Goal: Task Accomplishment & Management: Manage account settings

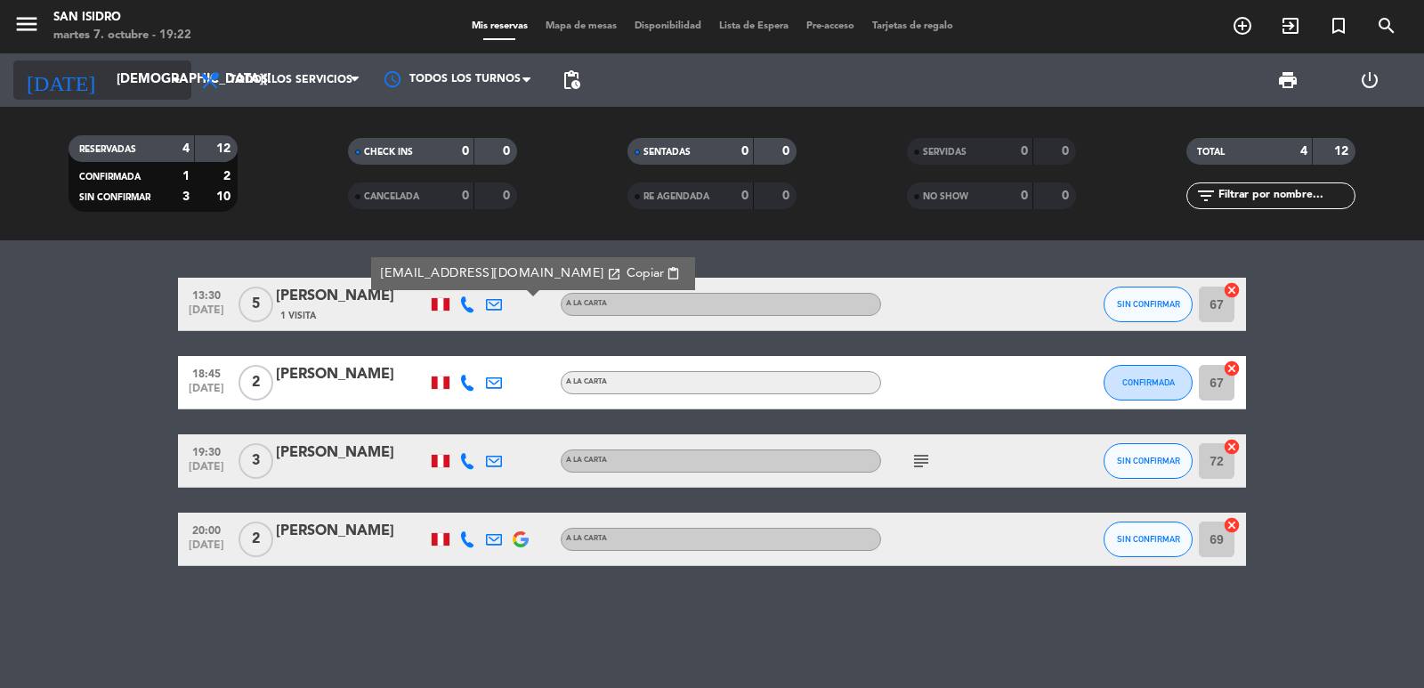
click at [127, 89] on input "[DEMOGRAPHIC_DATA][DATE]" at bounding box center [194, 80] width 172 height 34
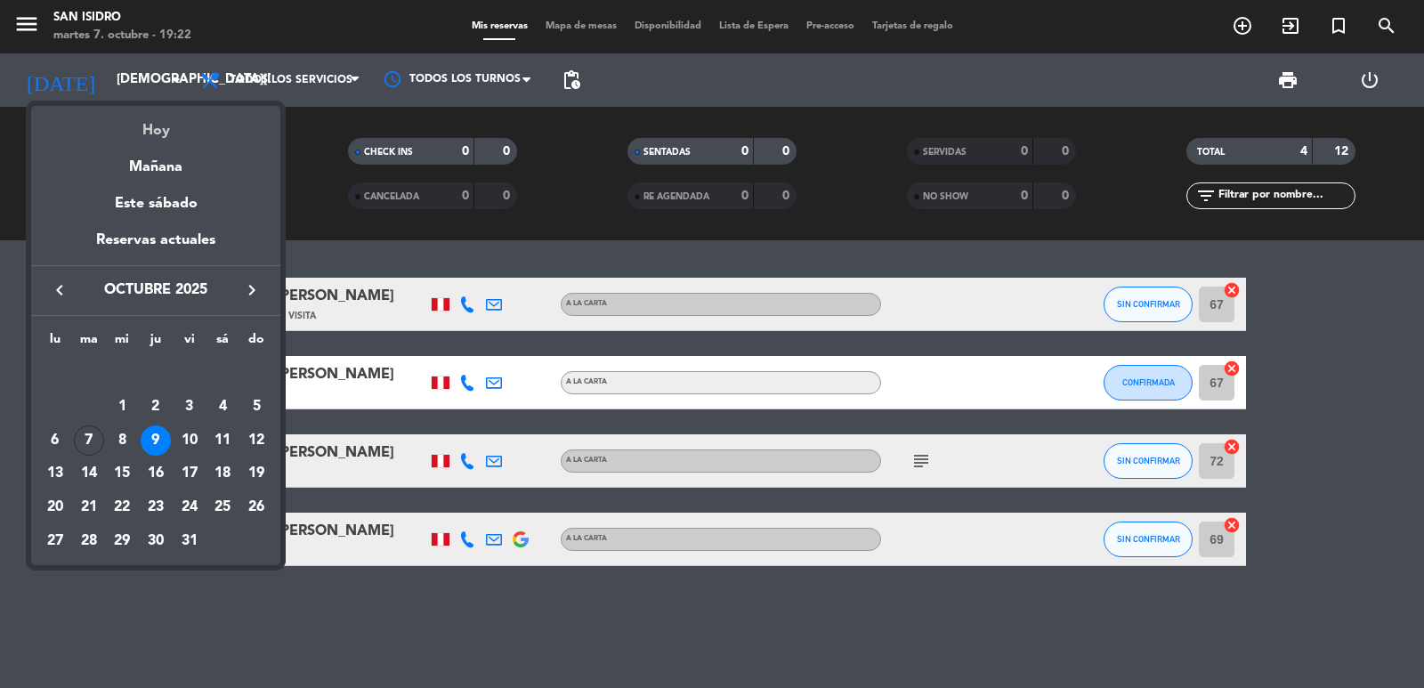
click at [151, 130] on div "Hoy" at bounding box center [155, 124] width 249 height 36
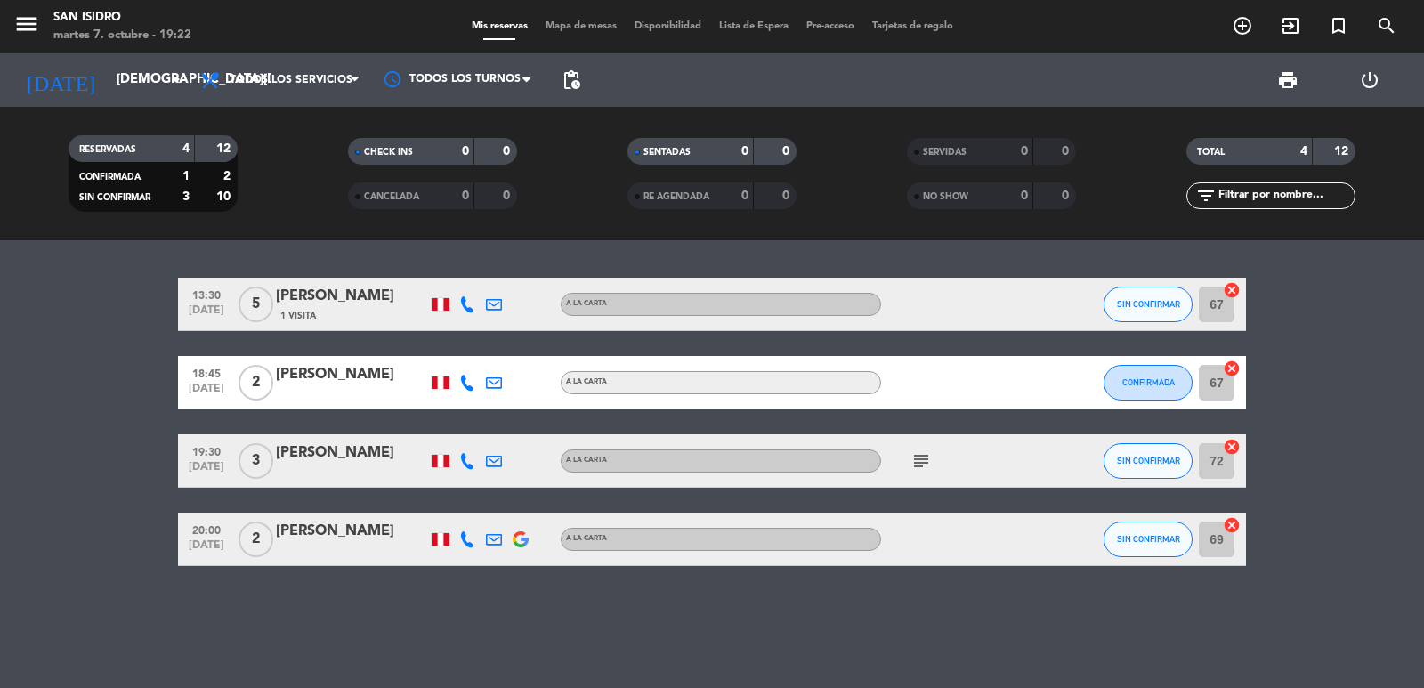
type input "[DATE]"
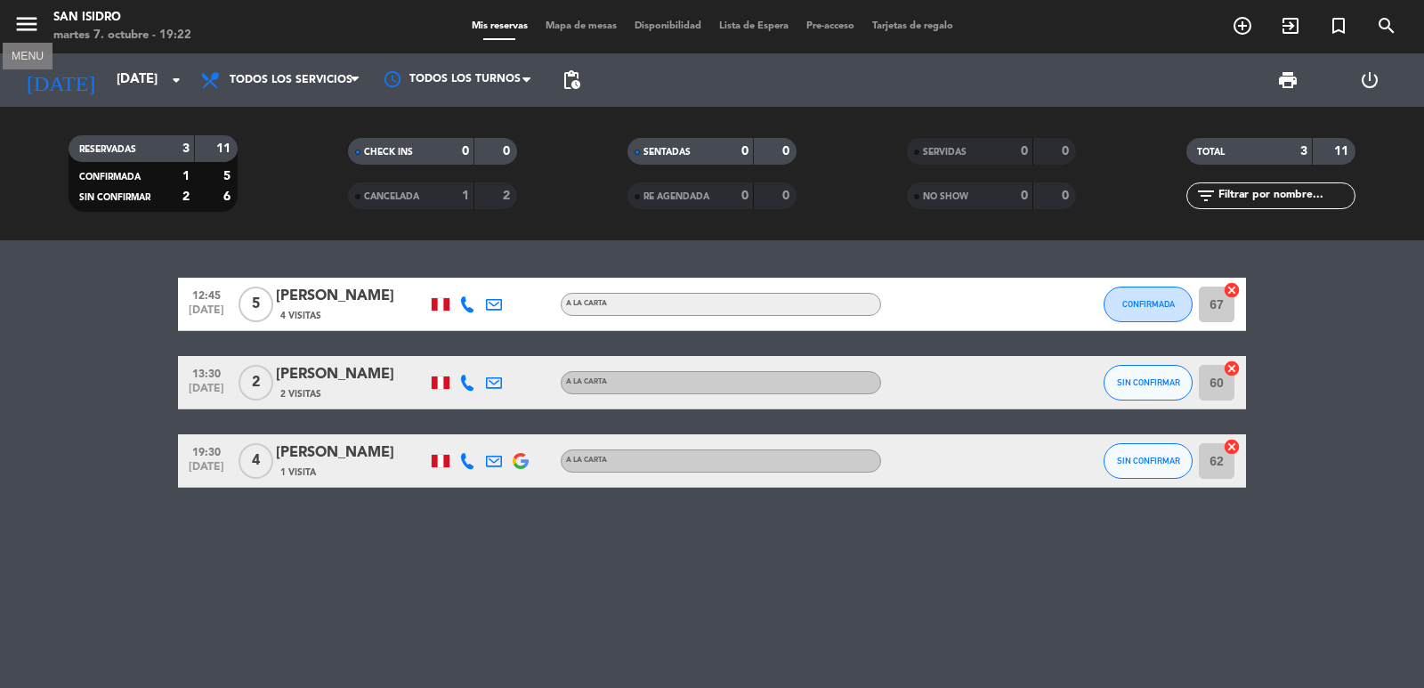
click at [26, 28] on icon "menu" at bounding box center [26, 24] width 27 height 27
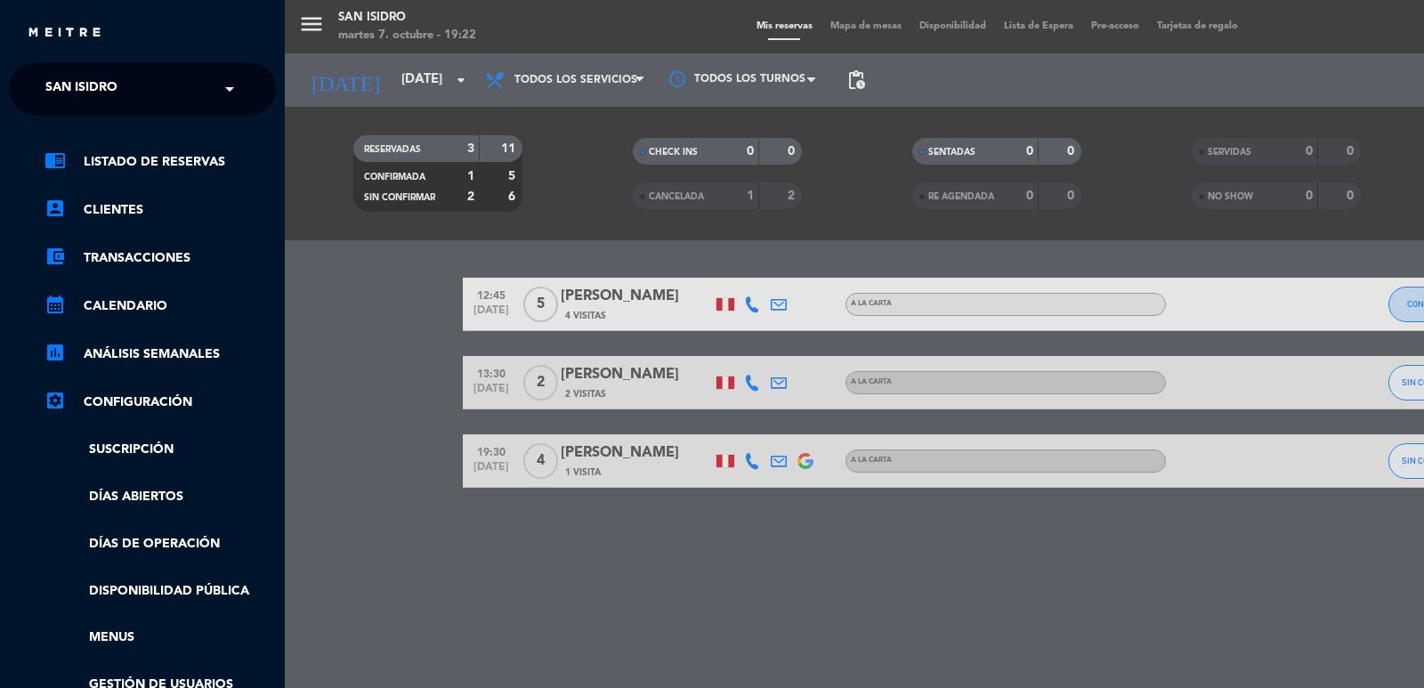
click at [54, 76] on span "San Isidro" at bounding box center [81, 88] width 72 height 37
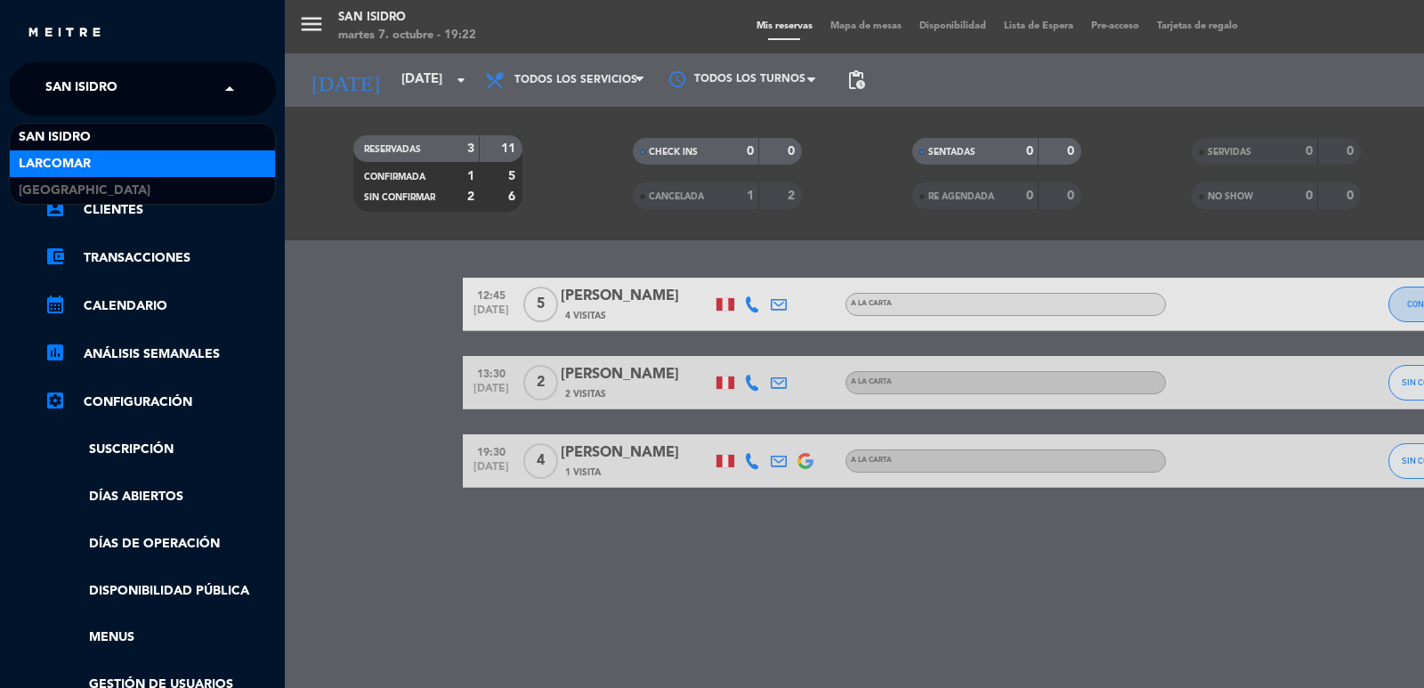
drag, startPoint x: 70, startPoint y: 164, endPoint x: 93, endPoint y: 19, distance: 146.9
click at [75, 157] on span "Larcomar" at bounding box center [55, 164] width 72 height 20
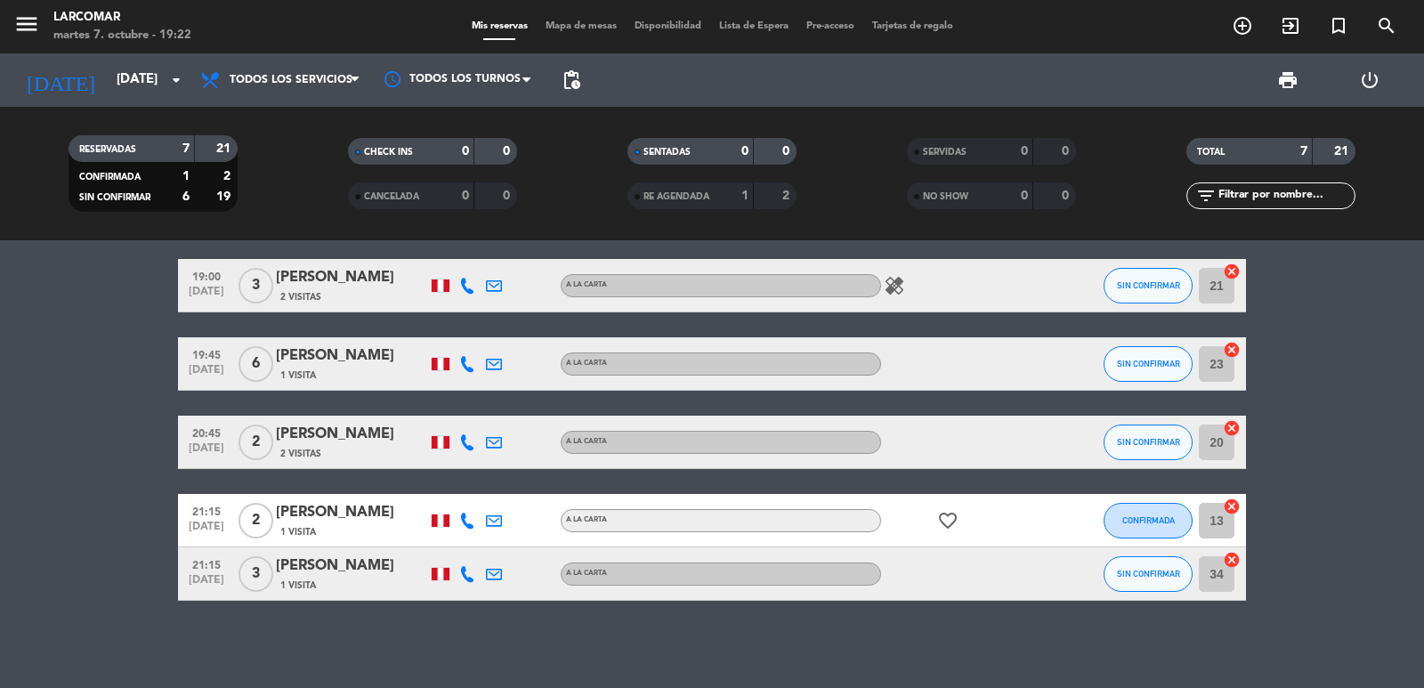
scroll to position [177, 0]
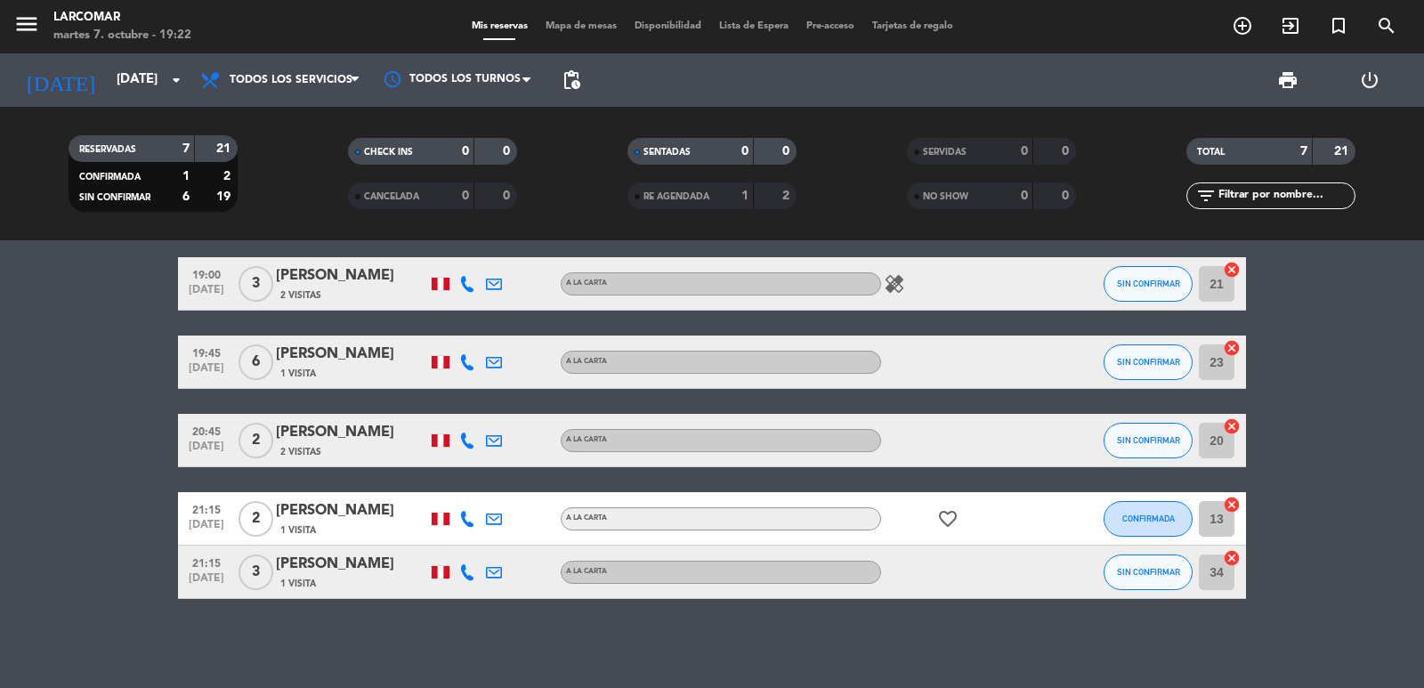
click at [462, 576] on icon at bounding box center [467, 572] width 16 height 16
click at [480, 545] on span "content_paste" at bounding box center [486, 542] width 13 height 13
click at [493, 568] on icon at bounding box center [494, 572] width 16 height 16
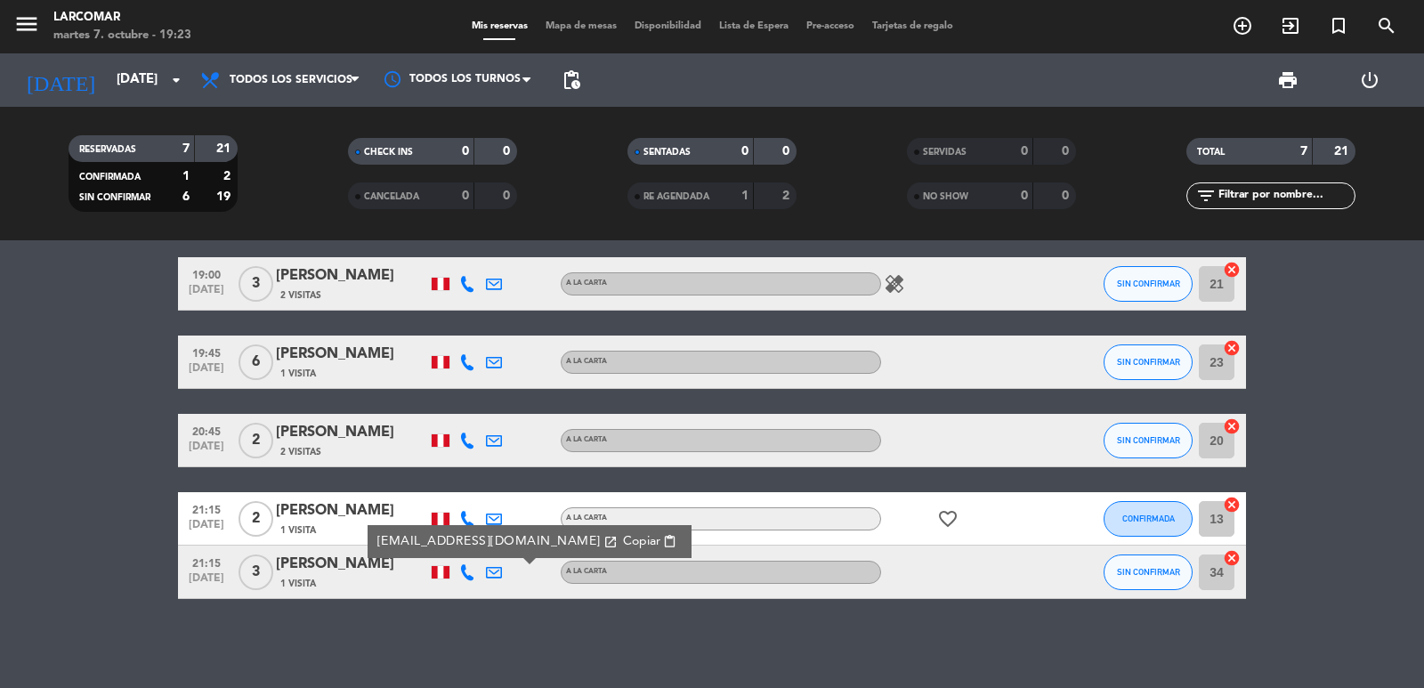
click at [618, 543] on button "Copiar content_paste" at bounding box center [650, 541] width 65 height 20
click at [31, 613] on div "13:15 [DATE] 3 [PERSON_NAME] 1 Visita A la carta SIN CONFIRMAR 13 cancel 15:30 …" at bounding box center [712, 464] width 1424 height 448
